Goal: Task Accomplishment & Management: Manage account settings

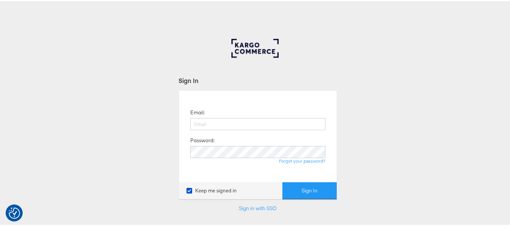
type input "aparna.doniparthi@kargo.com"
click at [283, 181] on button "Sign In" at bounding box center [310, 189] width 54 height 17
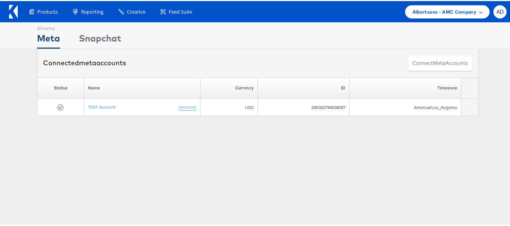
click at [433, 10] on span "Albertsons - AMC Company" at bounding box center [445, 11] width 64 height 8
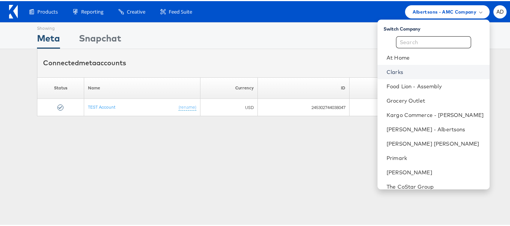
click at [387, 72] on link "Clarks" at bounding box center [435, 71] width 97 height 8
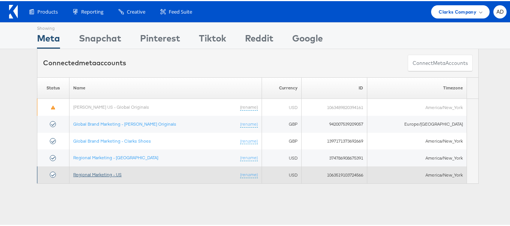
click at [105, 176] on link "Regional Marketing - US" at bounding box center [97, 174] width 48 height 6
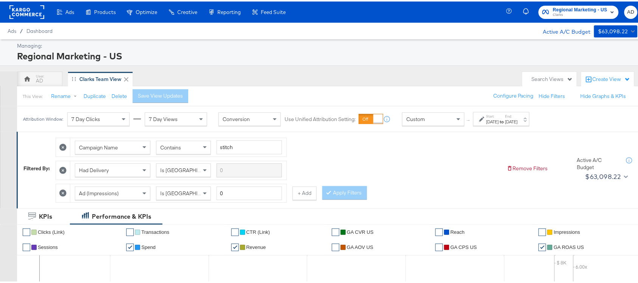
click at [518, 116] on label "End:" at bounding box center [511, 114] width 12 height 5
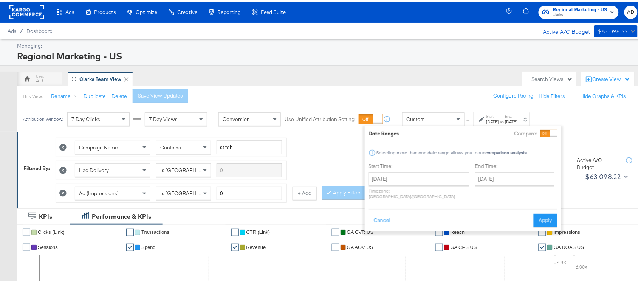
click at [418, 170] on div "Start Time: July 27th 2025 ‹ July 2025 › Su Mo Tu We Th Fr Sa 29 30 1 2 3 4 5 6…" at bounding box center [418, 181] width 101 height 40
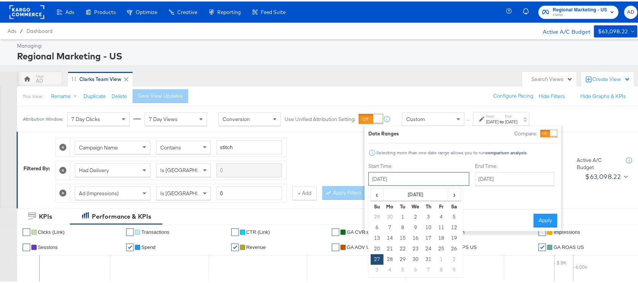
click at [423, 179] on input "July 27th 2025" at bounding box center [418, 177] width 101 height 14
click at [453, 193] on span "›" at bounding box center [455, 192] width 12 height 11
click at [391, 235] on td "11" at bounding box center [390, 236] width 13 height 11
type input "August 11th 2025"
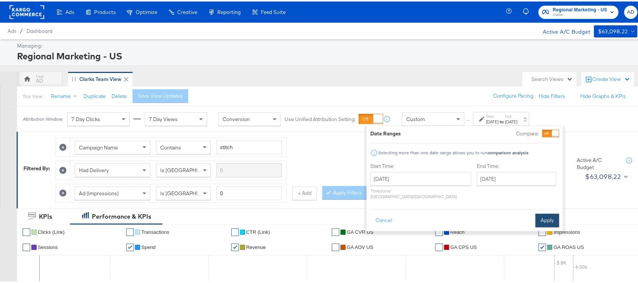
click at [546, 213] on button "Apply" at bounding box center [547, 219] width 24 height 14
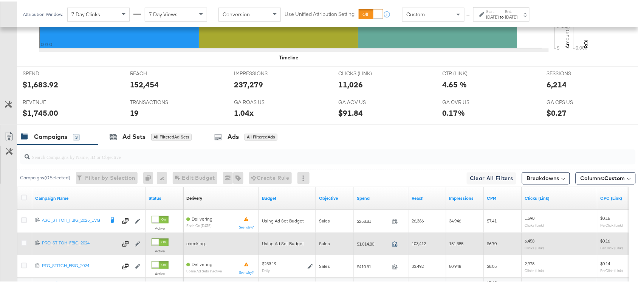
scroll to position [394, 0]
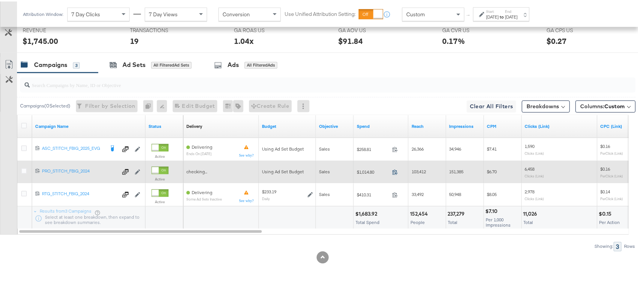
click at [394, 170] on icon at bounding box center [395, 171] width 6 height 6
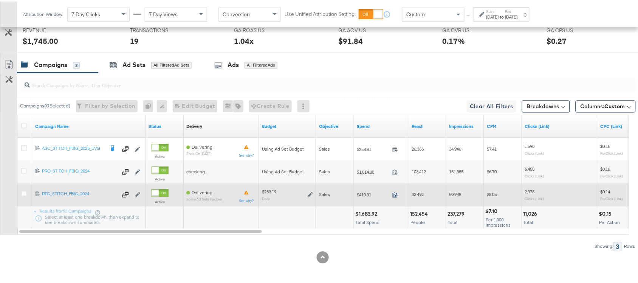
click at [392, 193] on span at bounding box center [397, 195] width 16 height 6
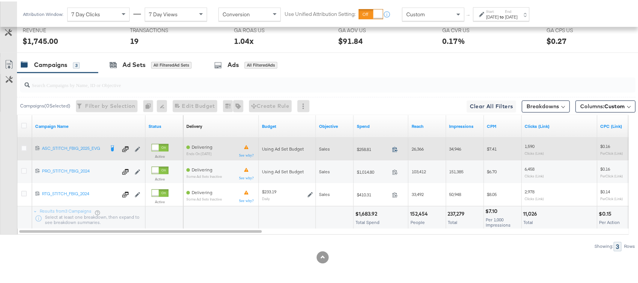
click at [394, 148] on icon at bounding box center [395, 148] width 6 height 6
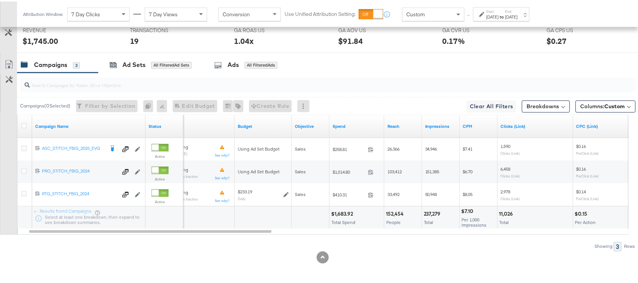
click at [499, 17] on div "Aug 11th 2025" at bounding box center [492, 15] width 12 height 6
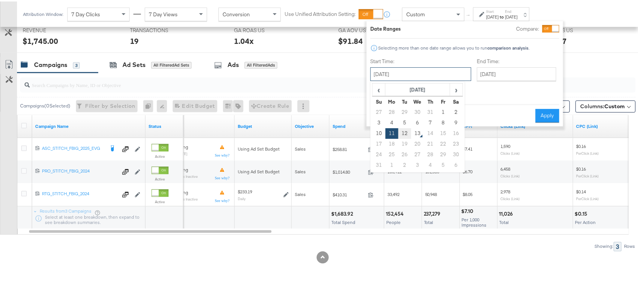
drag, startPoint x: 408, startPoint y: 76, endPoint x: 405, endPoint y: 131, distance: 55.6
click at [405, 79] on div "August 11th 2025 ‹ August 2025 › Su Mo Tu We Th Fr Sa 27 28 29 30 31 1 2 3 4 5 …" at bounding box center [420, 73] width 101 height 14
click at [405, 131] on td "12" at bounding box center [404, 132] width 13 height 11
type input "August 12th 2025"
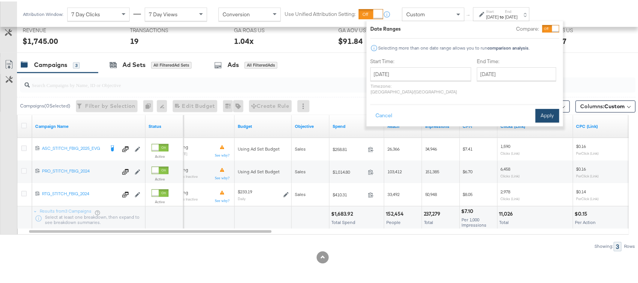
click at [545, 110] on button "Apply" at bounding box center [547, 114] width 24 height 14
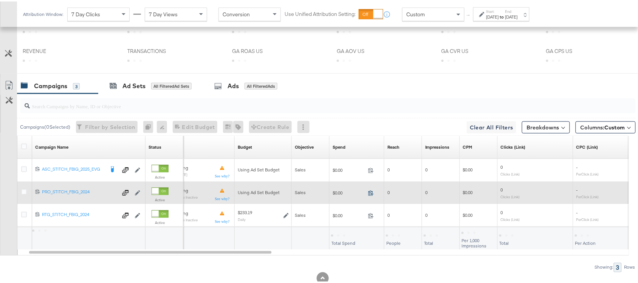
scroll to position [320, 0]
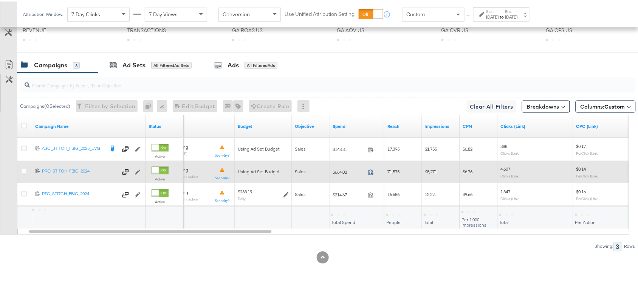
click at [370, 172] on icon at bounding box center [371, 171] width 6 height 6
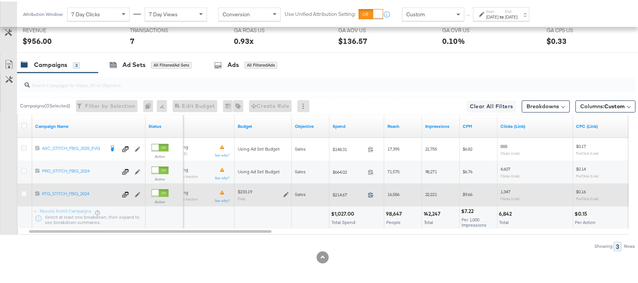
click at [369, 193] on icon at bounding box center [371, 193] width 6 height 6
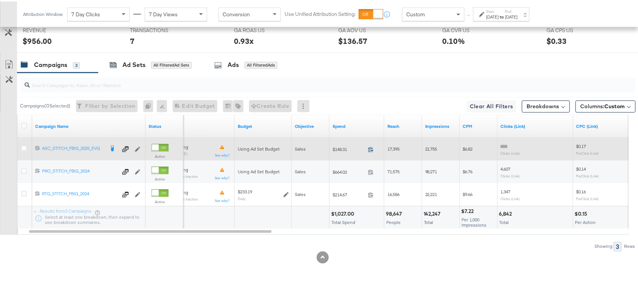
click at [371, 148] on icon at bounding box center [371, 148] width 6 height 6
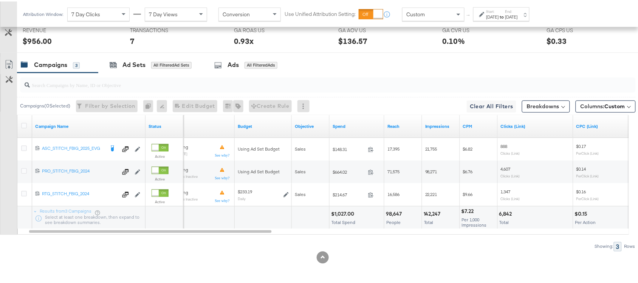
scroll to position [0, 0]
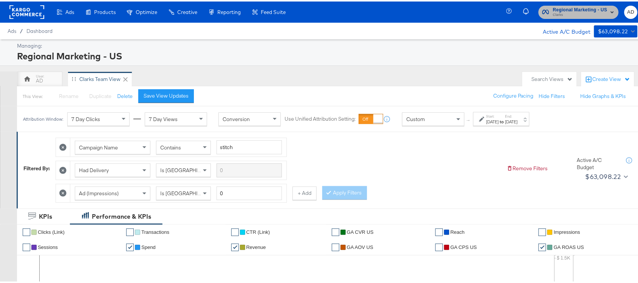
click at [578, 15] on span "Clarks" at bounding box center [580, 14] width 54 height 6
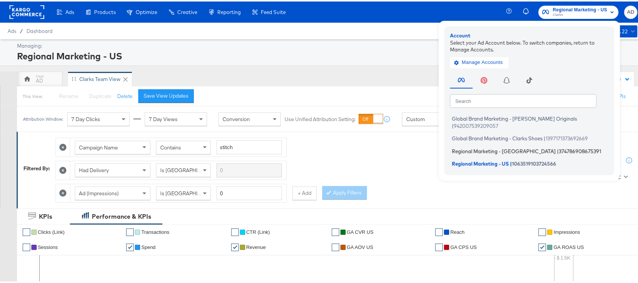
click at [465, 146] on span "Regional Marketing - CA" at bounding box center [504, 149] width 104 height 6
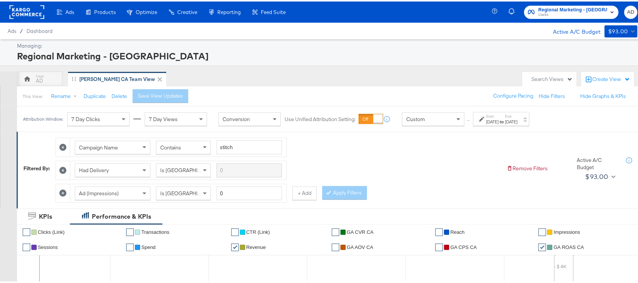
click at [505, 122] on strong "to" at bounding box center [502, 120] width 6 height 6
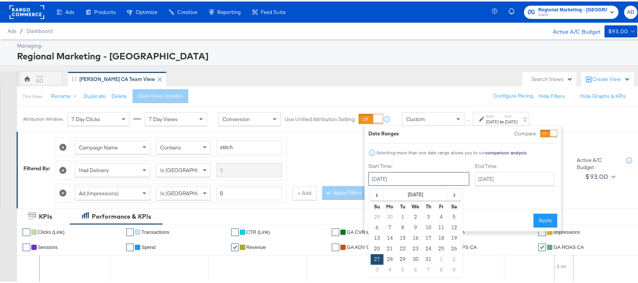
click at [408, 176] on input "July 27th 2025" at bounding box center [418, 177] width 101 height 14
click at [458, 197] on span "›" at bounding box center [455, 192] width 12 height 11
click at [396, 238] on td "12" at bounding box center [402, 236] width 13 height 11
type input "August 12th 2025"
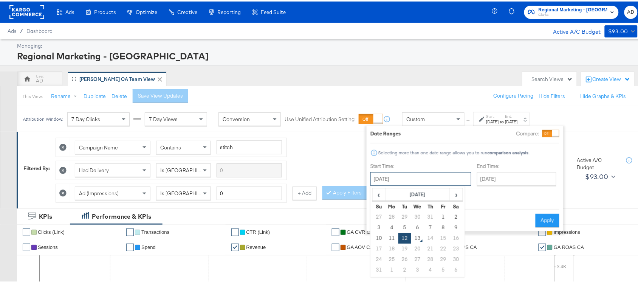
click at [426, 175] on input "August 12th 2025" at bounding box center [420, 177] width 101 height 14
click at [394, 234] on td "11" at bounding box center [391, 236] width 13 height 11
type input "[DATE]"
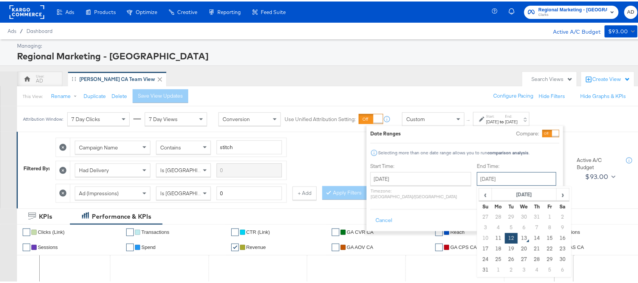
click at [484, 178] on input "August 12th 2025" at bounding box center [516, 177] width 79 height 14
click at [492, 237] on td "11" at bounding box center [498, 236] width 13 height 11
type input "[DATE]"
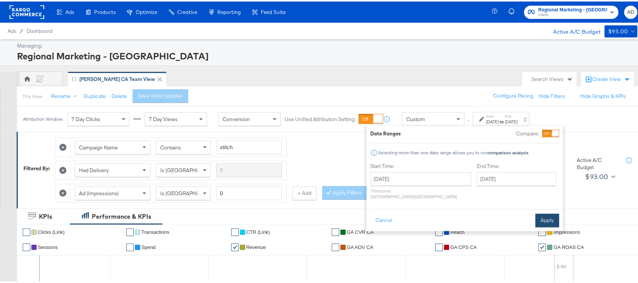
click at [548, 213] on button "Apply" at bounding box center [547, 219] width 24 height 14
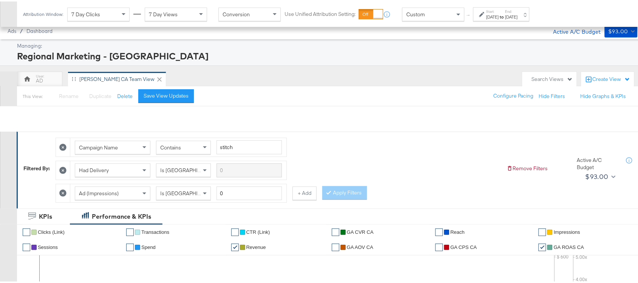
scroll to position [371, 0]
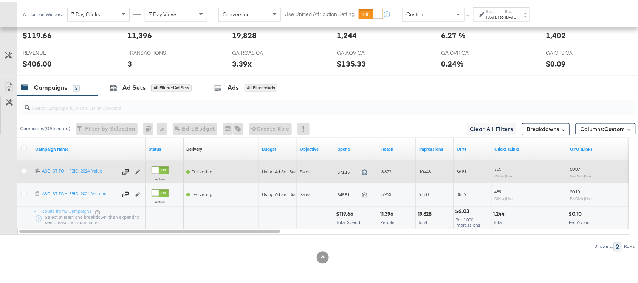
click at [367, 171] on icon at bounding box center [365, 171] width 6 height 6
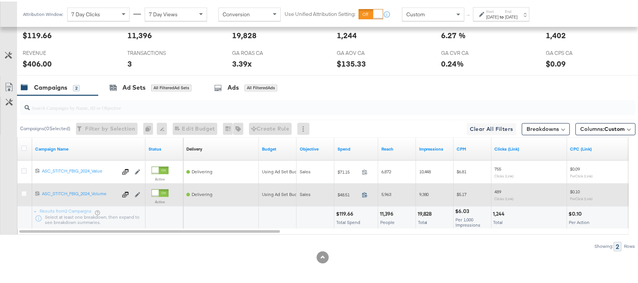
click at [365, 191] on icon at bounding box center [365, 193] width 6 height 6
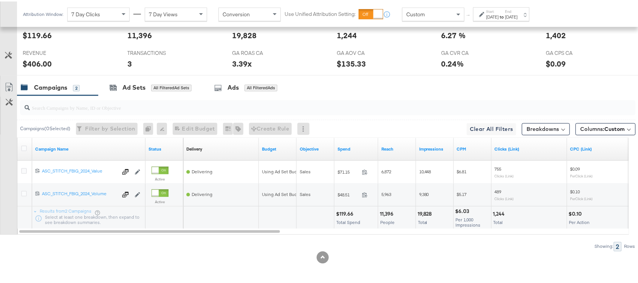
click at [518, 14] on div "[DATE]" at bounding box center [511, 15] width 12 height 6
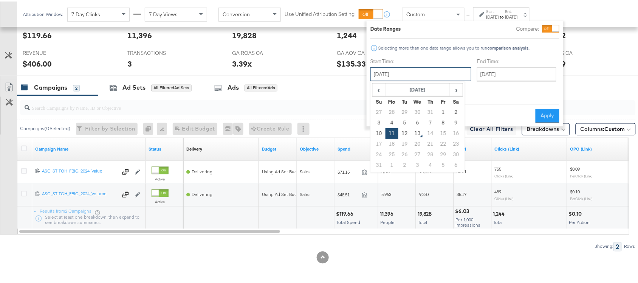
click at [409, 71] on input "[DATE]" at bounding box center [420, 73] width 101 height 14
click at [405, 132] on td "12" at bounding box center [404, 132] width 13 height 11
type input "August 12th 2025"
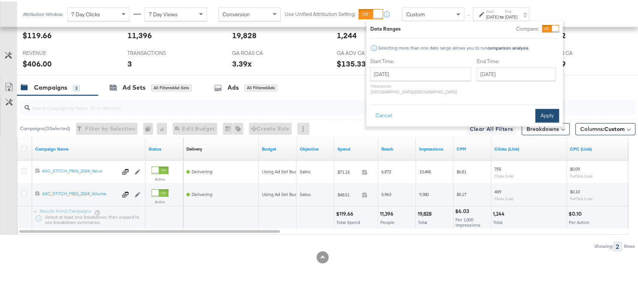
click at [549, 107] on button "Apply" at bounding box center [547, 114] width 24 height 14
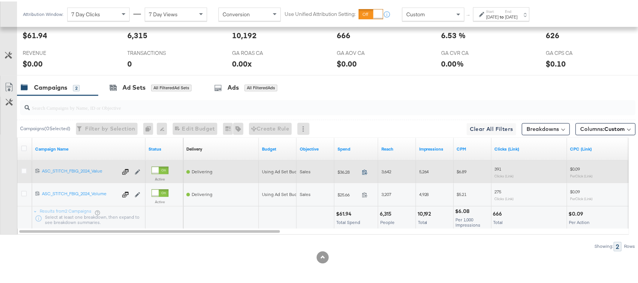
click at [366, 172] on icon at bounding box center [364, 170] width 5 height 5
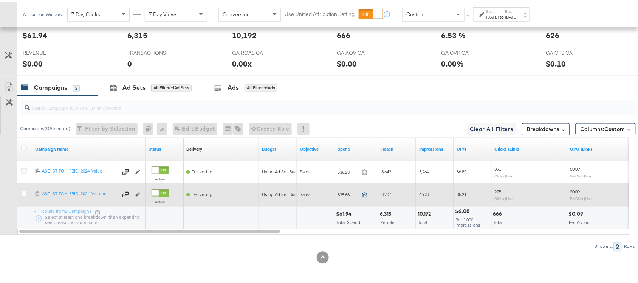
click at [364, 193] on icon at bounding box center [365, 193] width 6 height 6
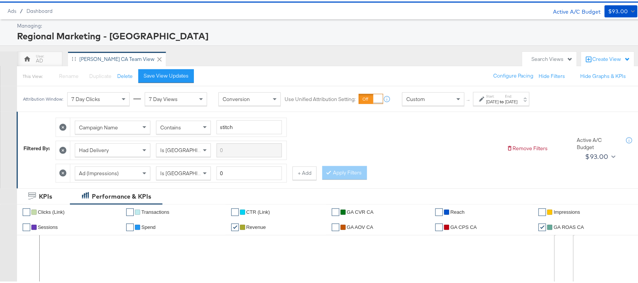
scroll to position [0, 0]
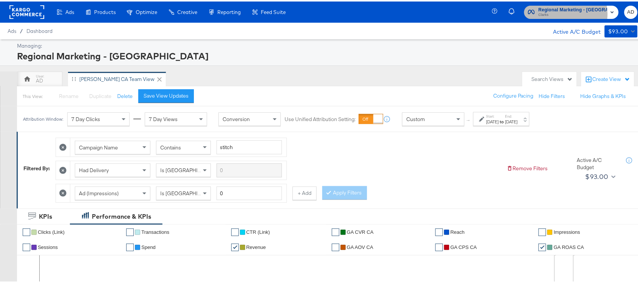
click at [572, 12] on span "Clarks" at bounding box center [572, 14] width 69 height 6
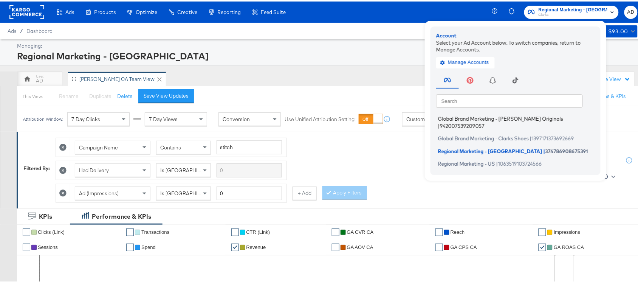
click at [506, 115] on span "Global Brand Marketing - Clarks Originals" at bounding box center [500, 117] width 125 height 6
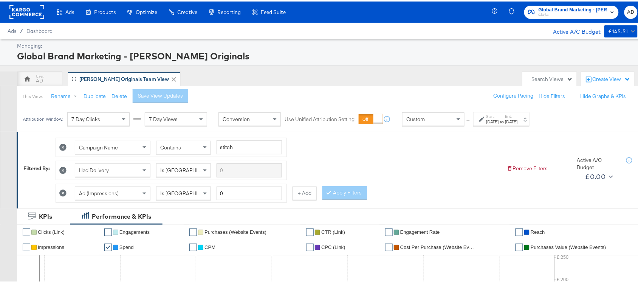
click at [499, 118] on div "Jul 1st 2025" at bounding box center [492, 120] width 12 height 6
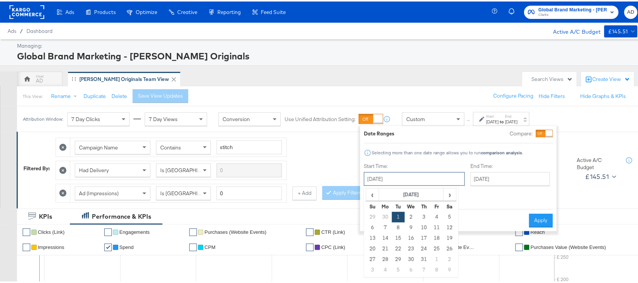
click at [401, 179] on input "July 1st 2025" at bounding box center [414, 177] width 101 height 14
click at [450, 189] on span "›" at bounding box center [450, 192] width 12 height 11
click at [385, 235] on td "11" at bounding box center [385, 236] width 13 height 11
type input "[DATE]"
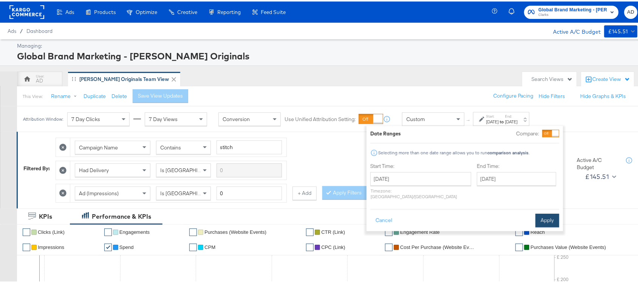
click at [546, 212] on button "Apply" at bounding box center [547, 219] width 24 height 14
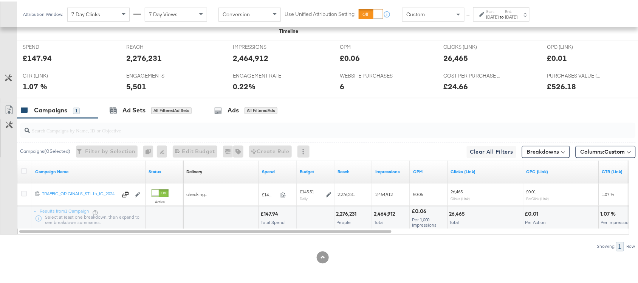
scroll to position [348, 0]
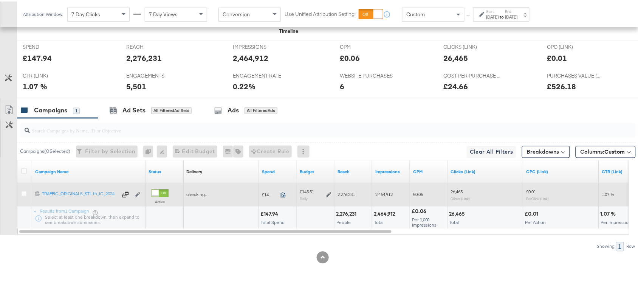
click at [281, 195] on icon at bounding box center [283, 193] width 6 height 6
click at [283, 190] on icon at bounding box center [283, 193] width 6 height 6
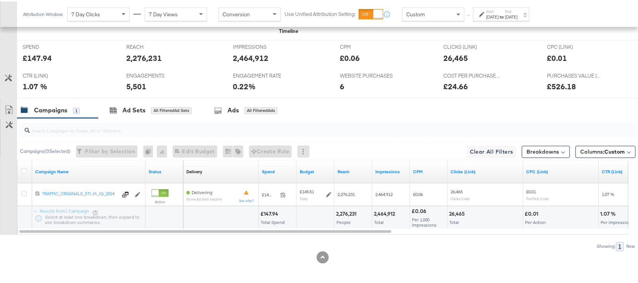
click at [518, 11] on label "End:" at bounding box center [511, 10] width 12 height 5
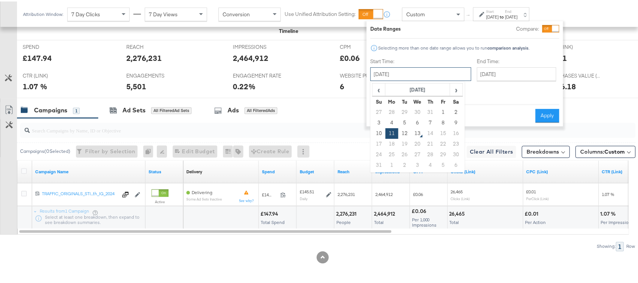
click at [409, 74] on input "[DATE]" at bounding box center [420, 73] width 101 height 14
click at [405, 132] on td "12" at bounding box center [404, 132] width 13 height 11
type input "August 12th 2025"
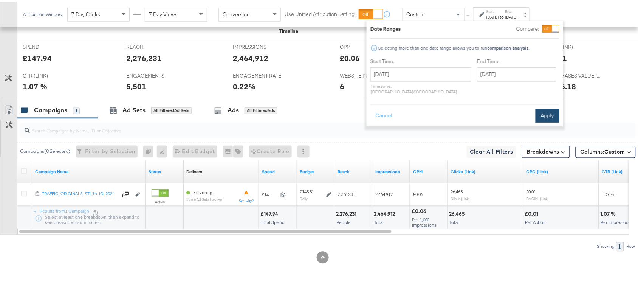
click at [543, 111] on button "Apply" at bounding box center [547, 114] width 24 height 14
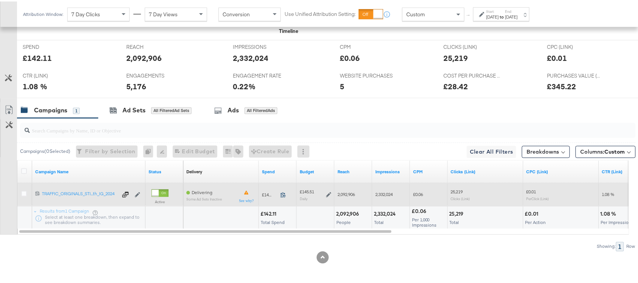
click at [283, 195] on icon at bounding box center [283, 193] width 6 height 6
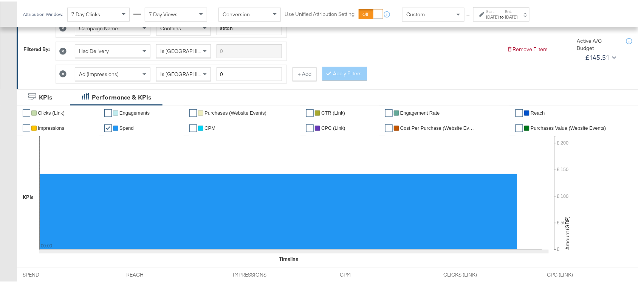
scroll to position [0, 0]
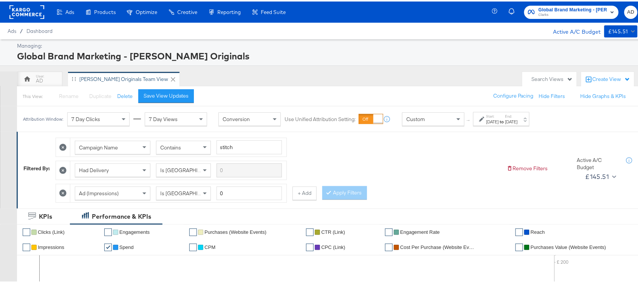
click at [29, 18] on div at bounding box center [26, 10] width 35 height 21
click at [25, 14] on rect at bounding box center [26, 11] width 35 height 14
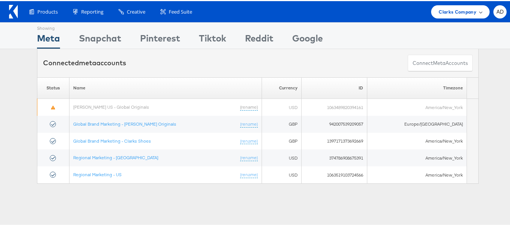
click at [451, 11] on span "Clarks Company" at bounding box center [458, 11] width 38 height 8
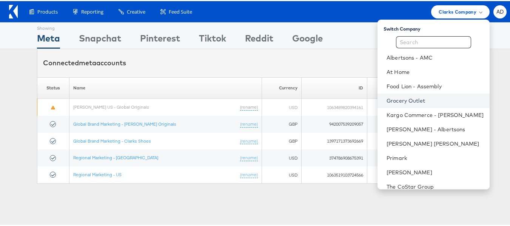
click at [392, 102] on link "Grocery Outlet" at bounding box center [435, 100] width 97 height 8
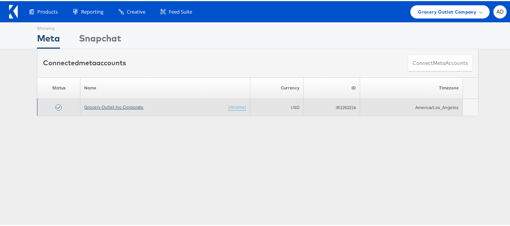
click at [110, 104] on link "Grocery Outlet Inc Corporate" at bounding box center [113, 106] width 59 height 6
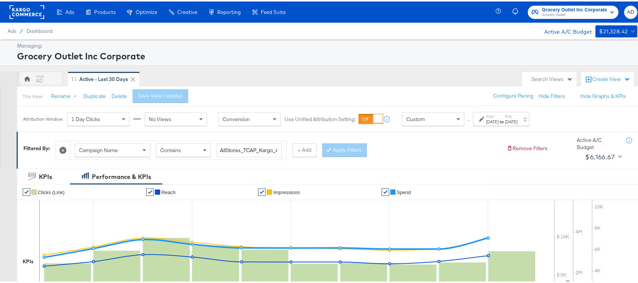
click at [499, 118] on div "[DATE]" at bounding box center [492, 120] width 12 height 6
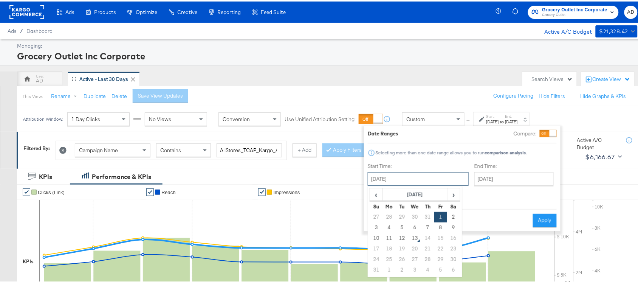
click at [416, 179] on input "[DATE]" at bounding box center [418, 177] width 101 height 14
click at [389, 237] on td "11" at bounding box center [389, 236] width 13 height 11
type input "[DATE]"
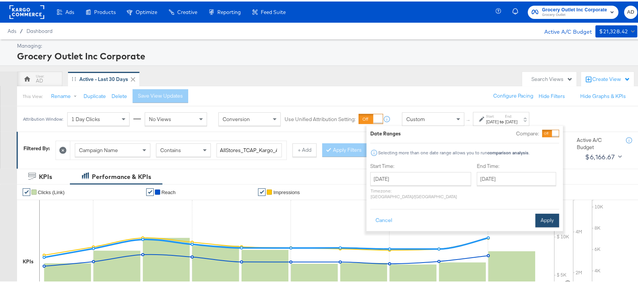
click at [547, 212] on button "Apply" at bounding box center [547, 219] width 24 height 14
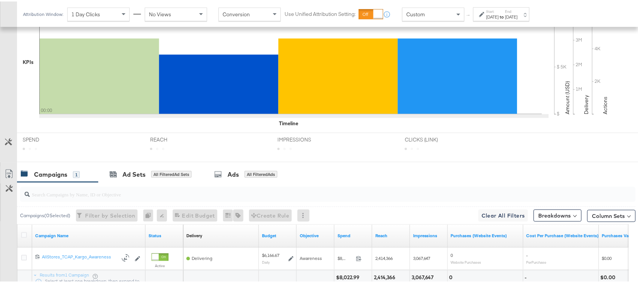
scroll to position [263, 0]
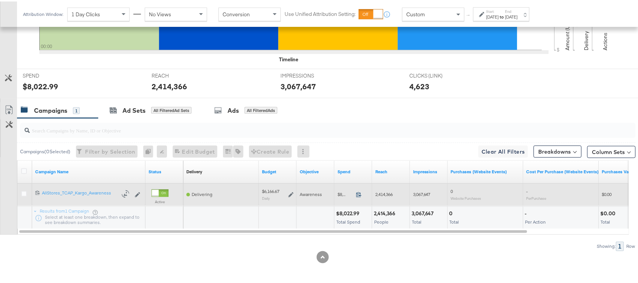
click at [361, 193] on icon at bounding box center [359, 193] width 6 height 6
